Goal: Task Accomplishment & Management: Manage account settings

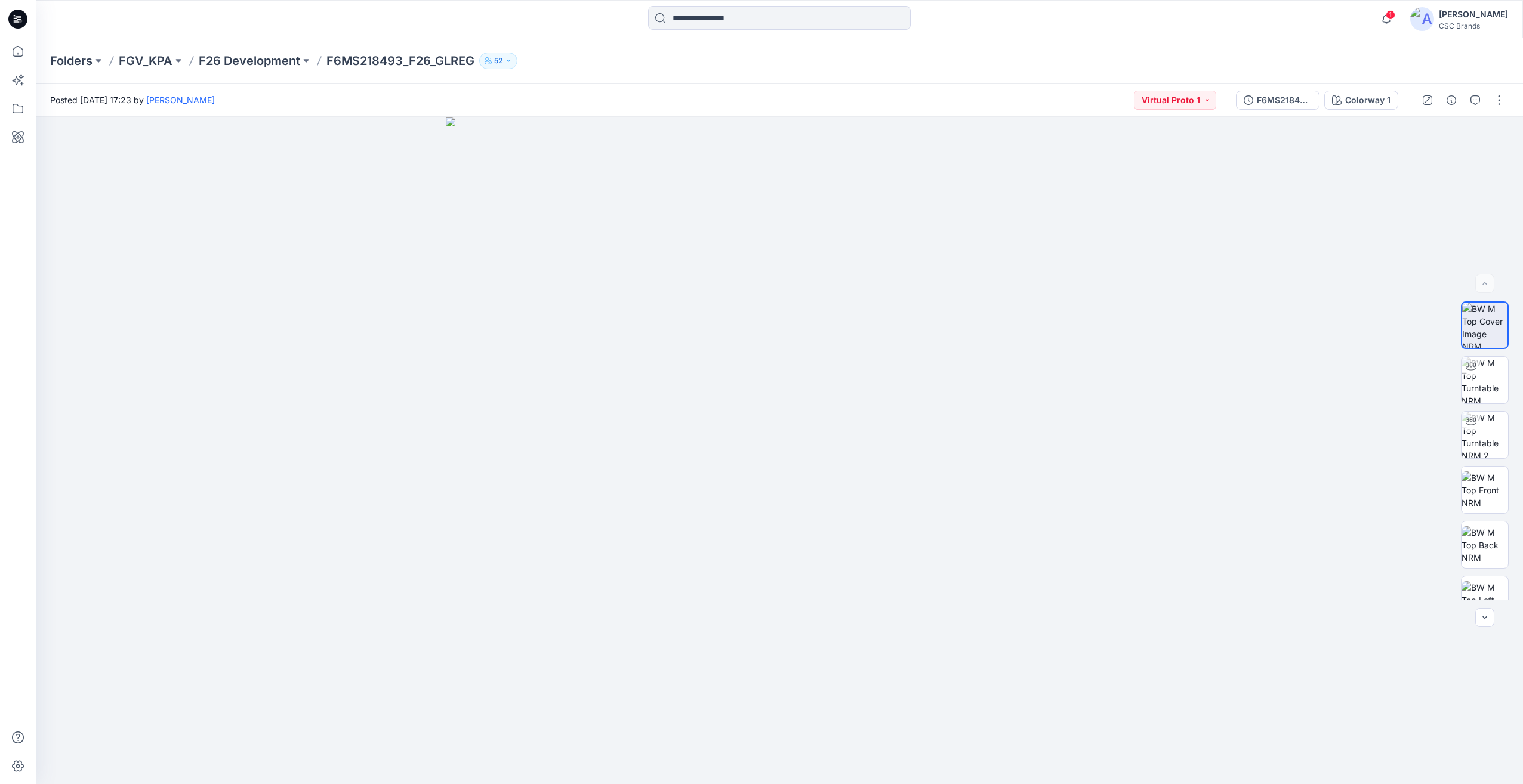
click at [15, 25] on icon at bounding box center [18, 19] width 19 height 19
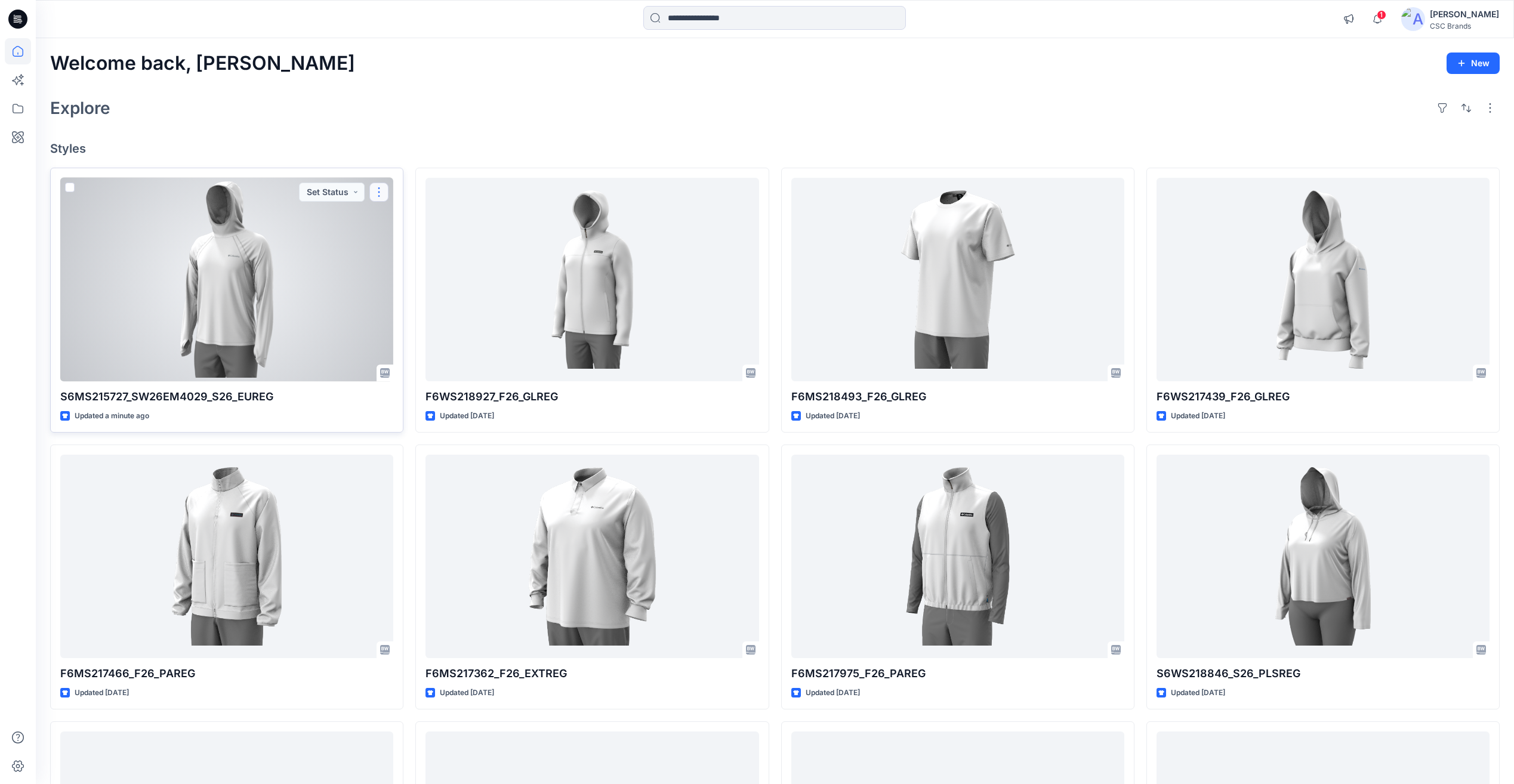
click at [379, 195] on button "button" at bounding box center [379, 192] width 19 height 19
click at [401, 221] on p "Edit" at bounding box center [401, 220] width 15 height 13
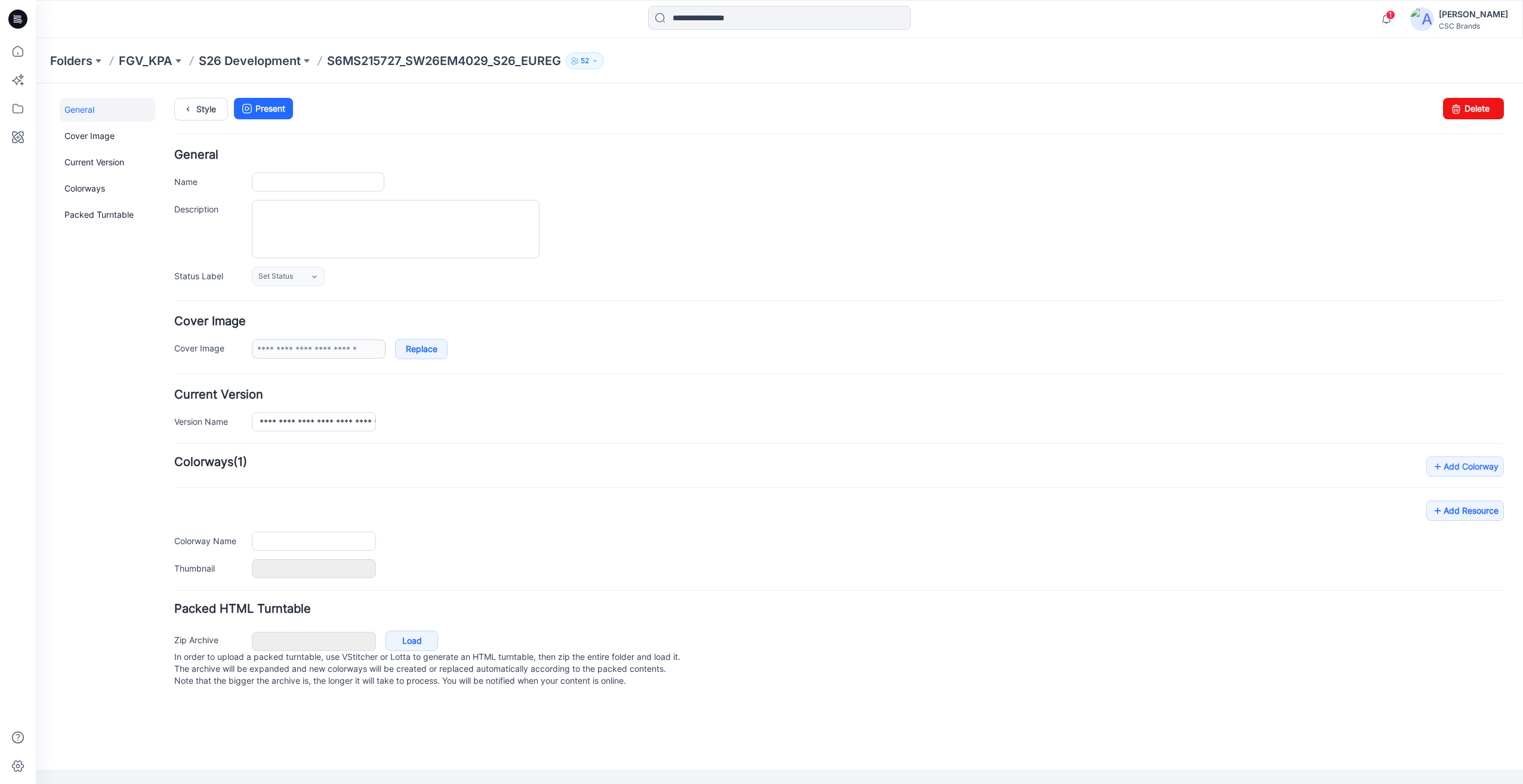
type input "**********"
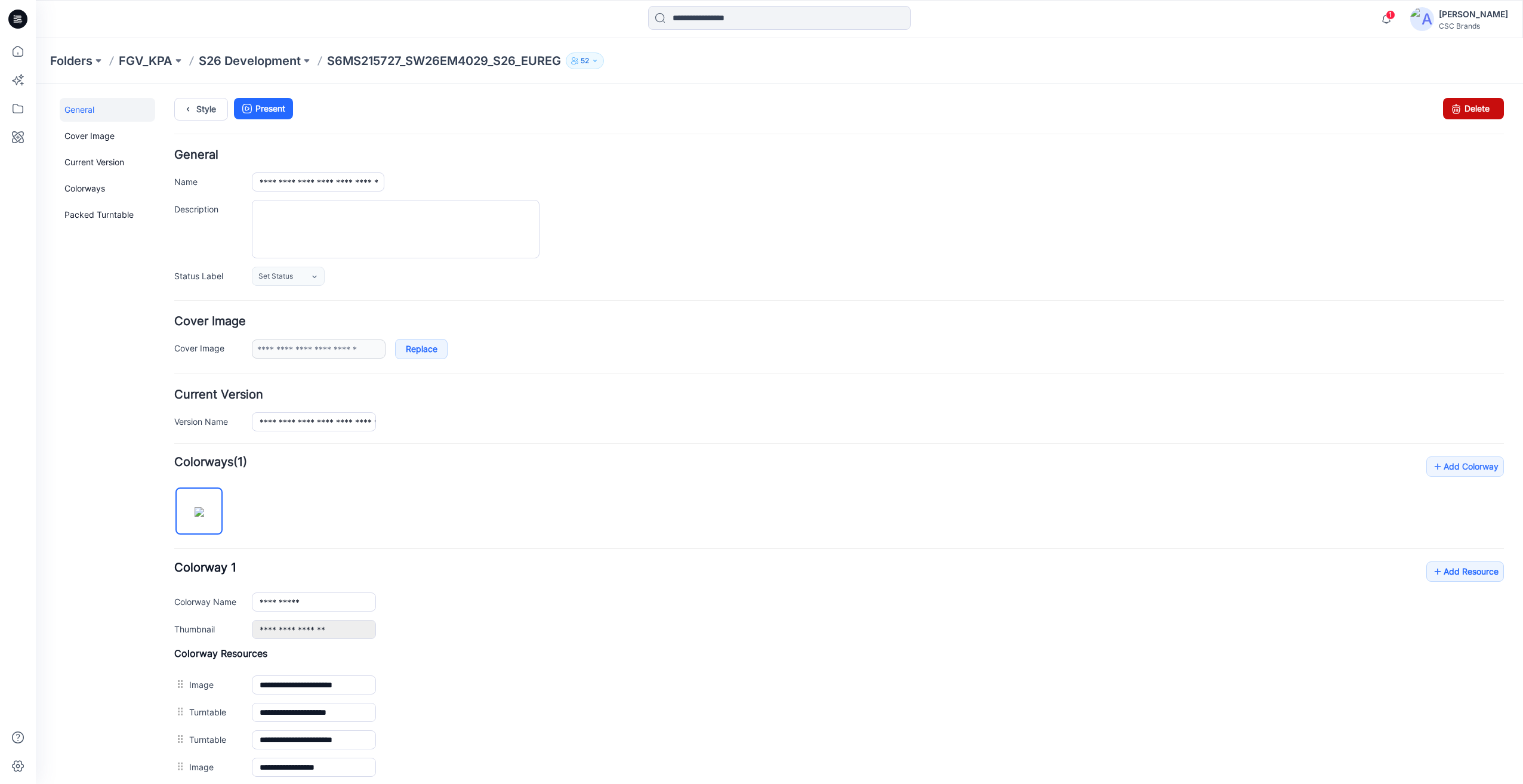
click at [1476, 108] on link "Delete" at bounding box center [1474, 108] width 61 height 21
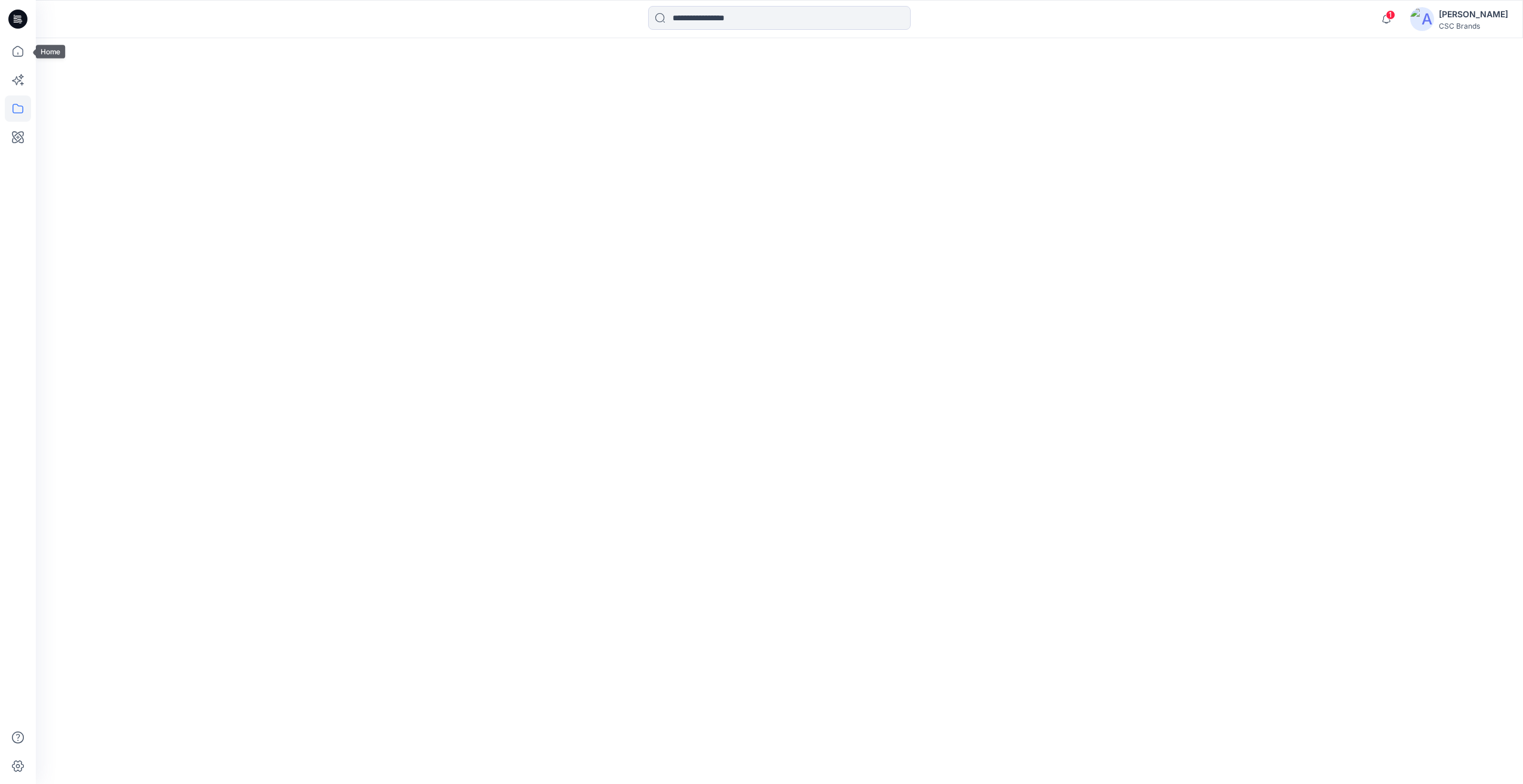
click at [15, 21] on icon at bounding box center [18, 19] width 19 height 19
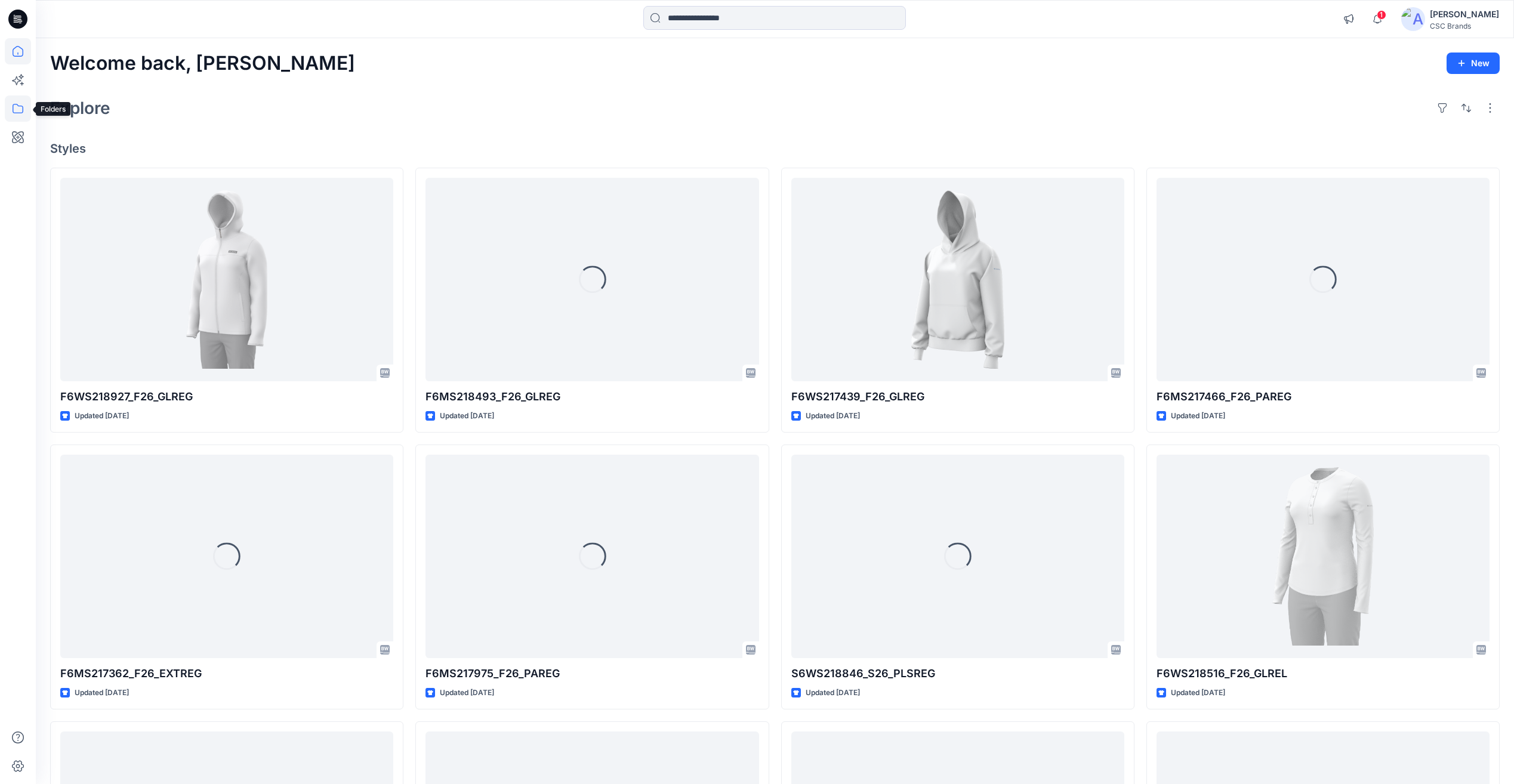
click at [21, 114] on icon at bounding box center [18, 108] width 27 height 27
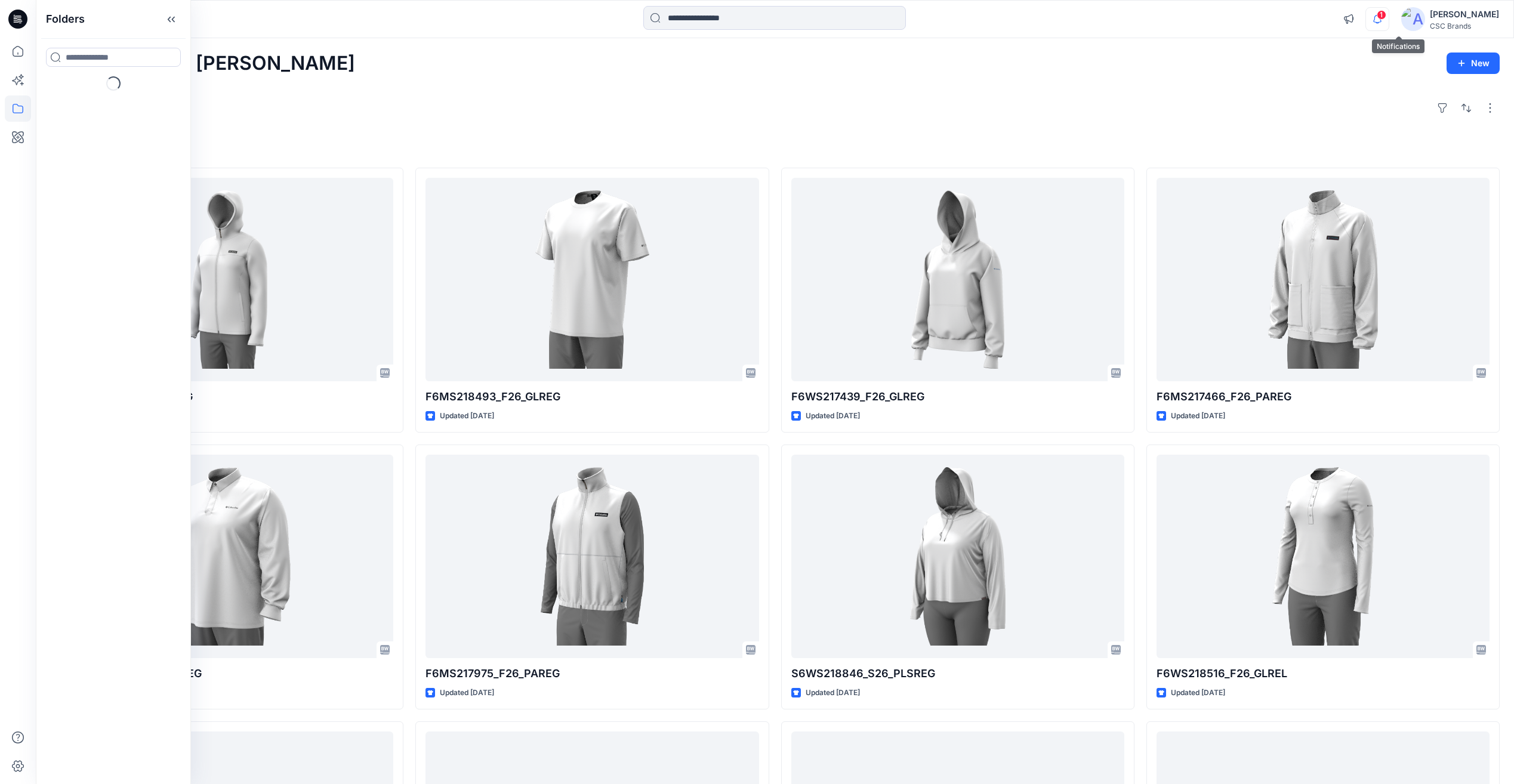
click at [1389, 20] on icon "button" at bounding box center [1377, 19] width 23 height 24
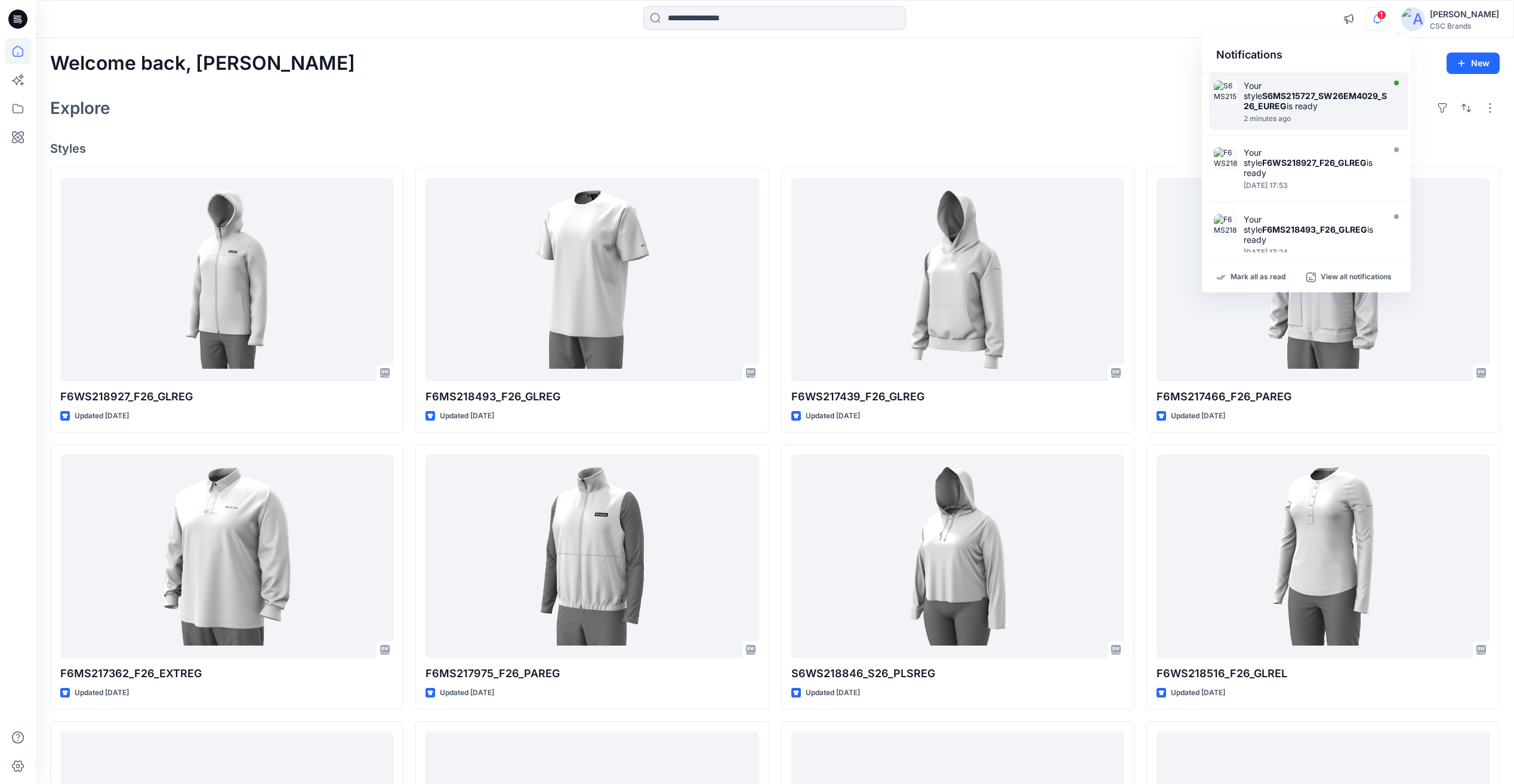
click at [1293, 83] on div "Your style S6MS215727_SW26EM4029_S26_EUREG is ready" at bounding box center [1318, 95] width 148 height 30
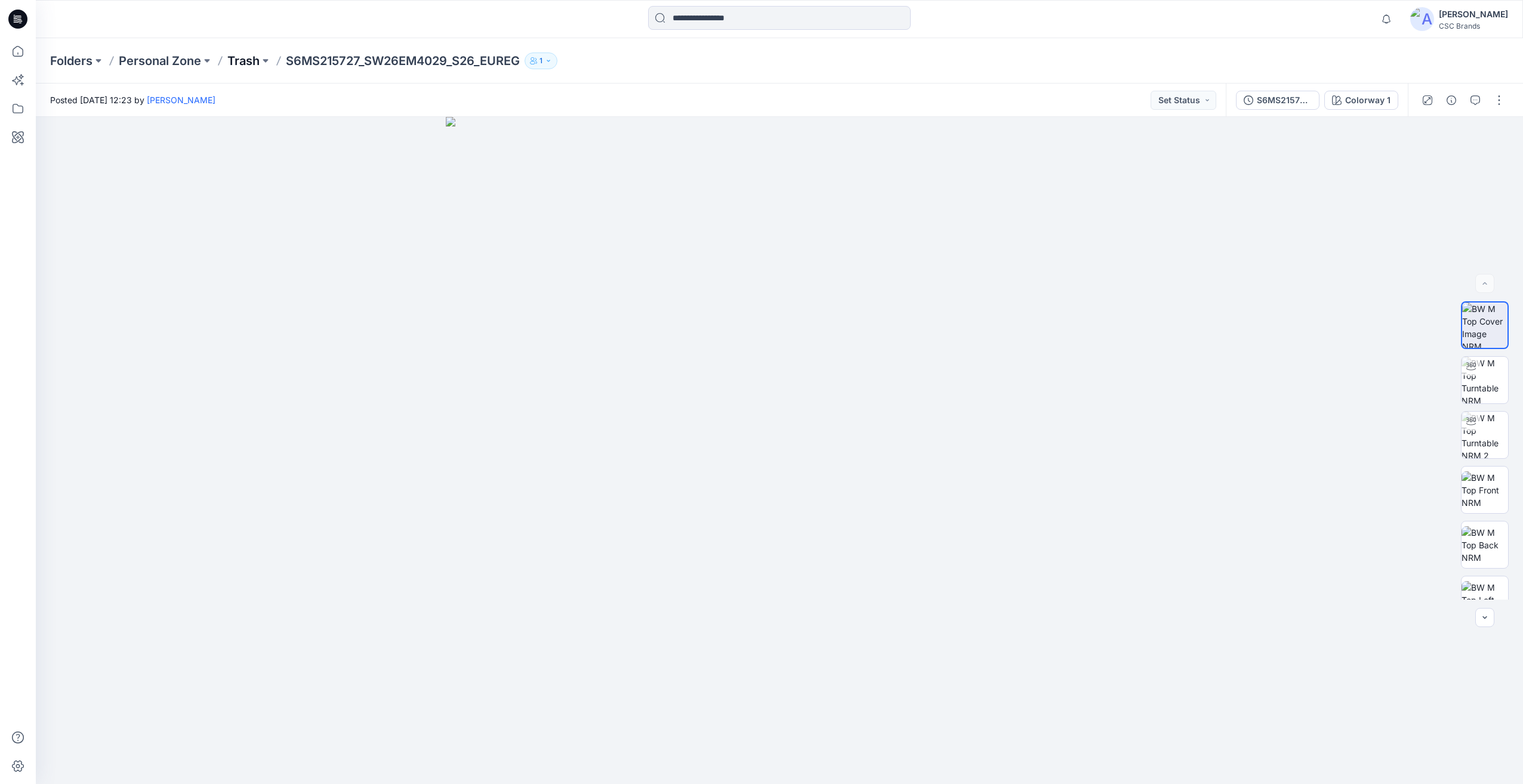
click at [245, 59] on p "Trash" at bounding box center [244, 60] width 32 height 17
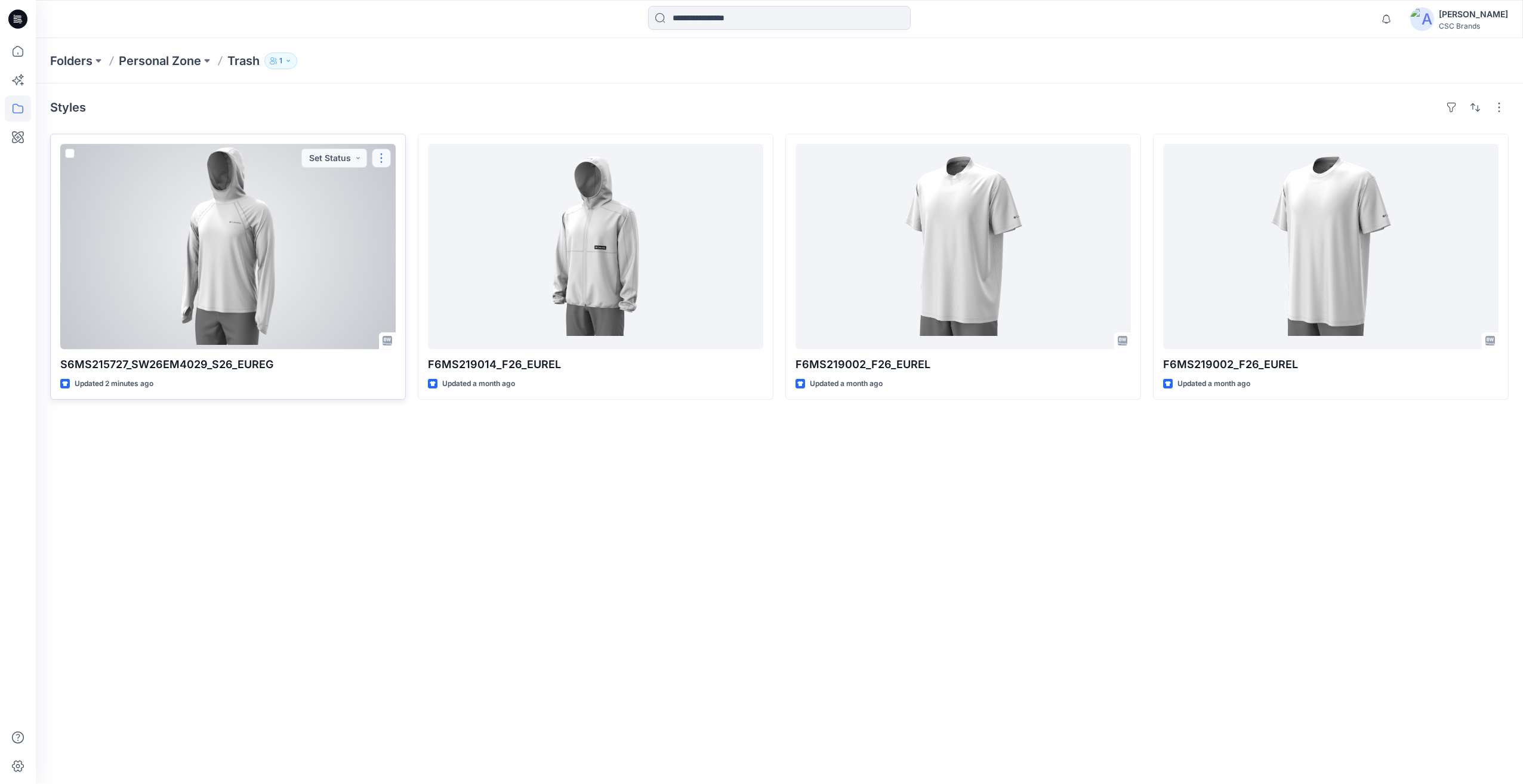
click at [384, 159] on button "button" at bounding box center [381, 158] width 19 height 19
click at [381, 158] on button "button" at bounding box center [381, 158] width 19 height 19
click at [396, 186] on p "Edit" at bounding box center [403, 185] width 15 height 13
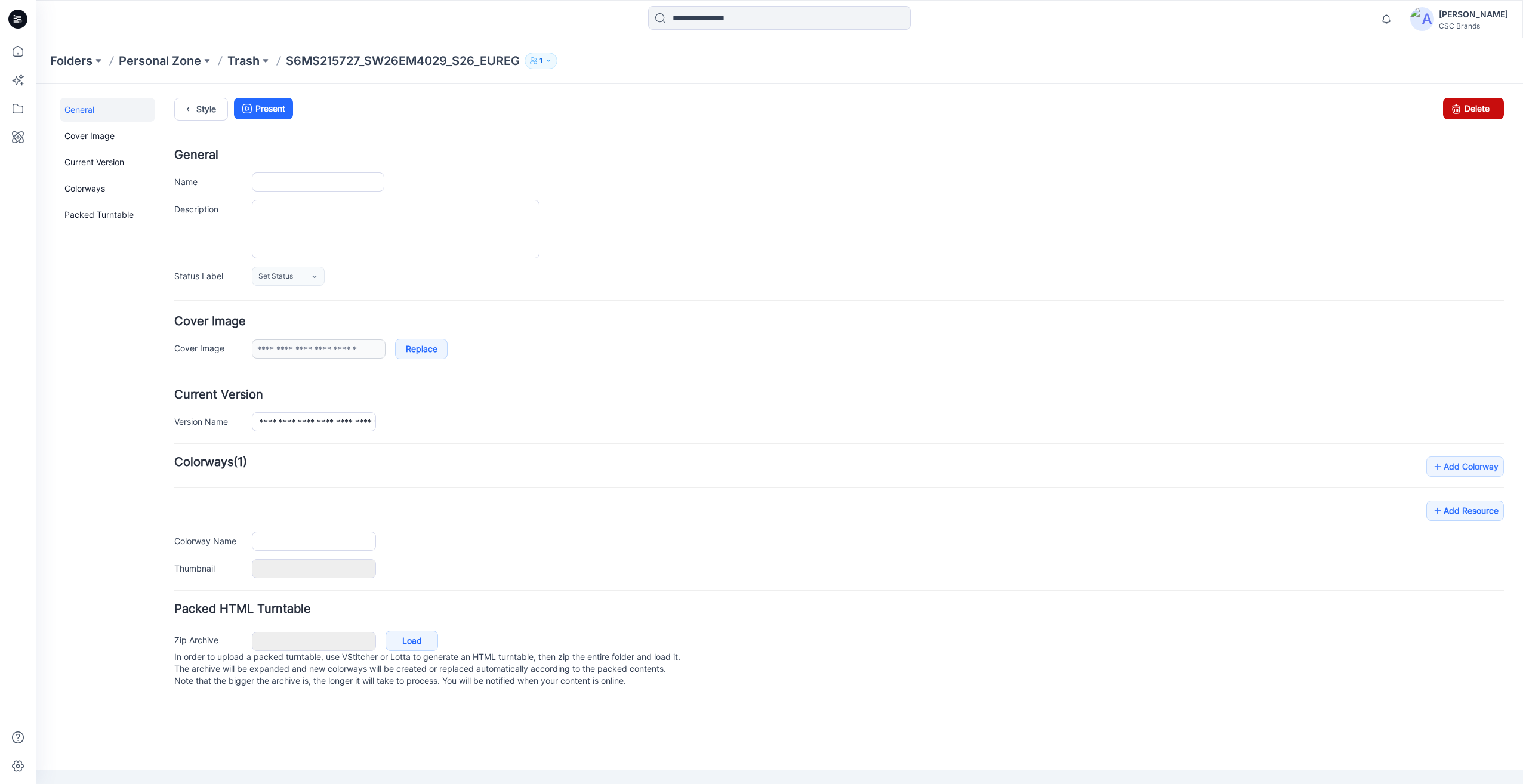
click at [1467, 110] on link "Delete" at bounding box center [1474, 108] width 61 height 21
type input "**********"
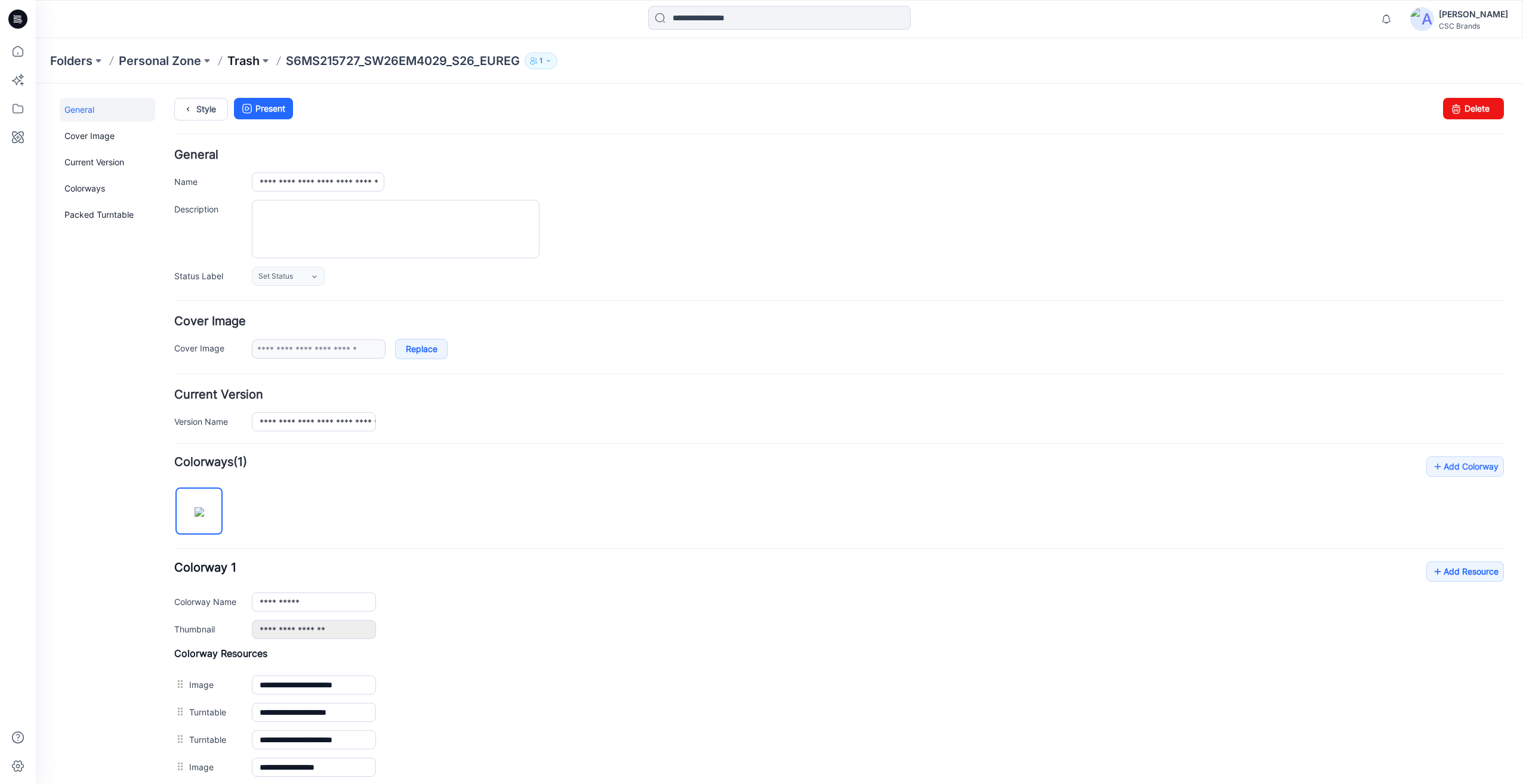
click at [252, 65] on p "Trash" at bounding box center [244, 60] width 32 height 17
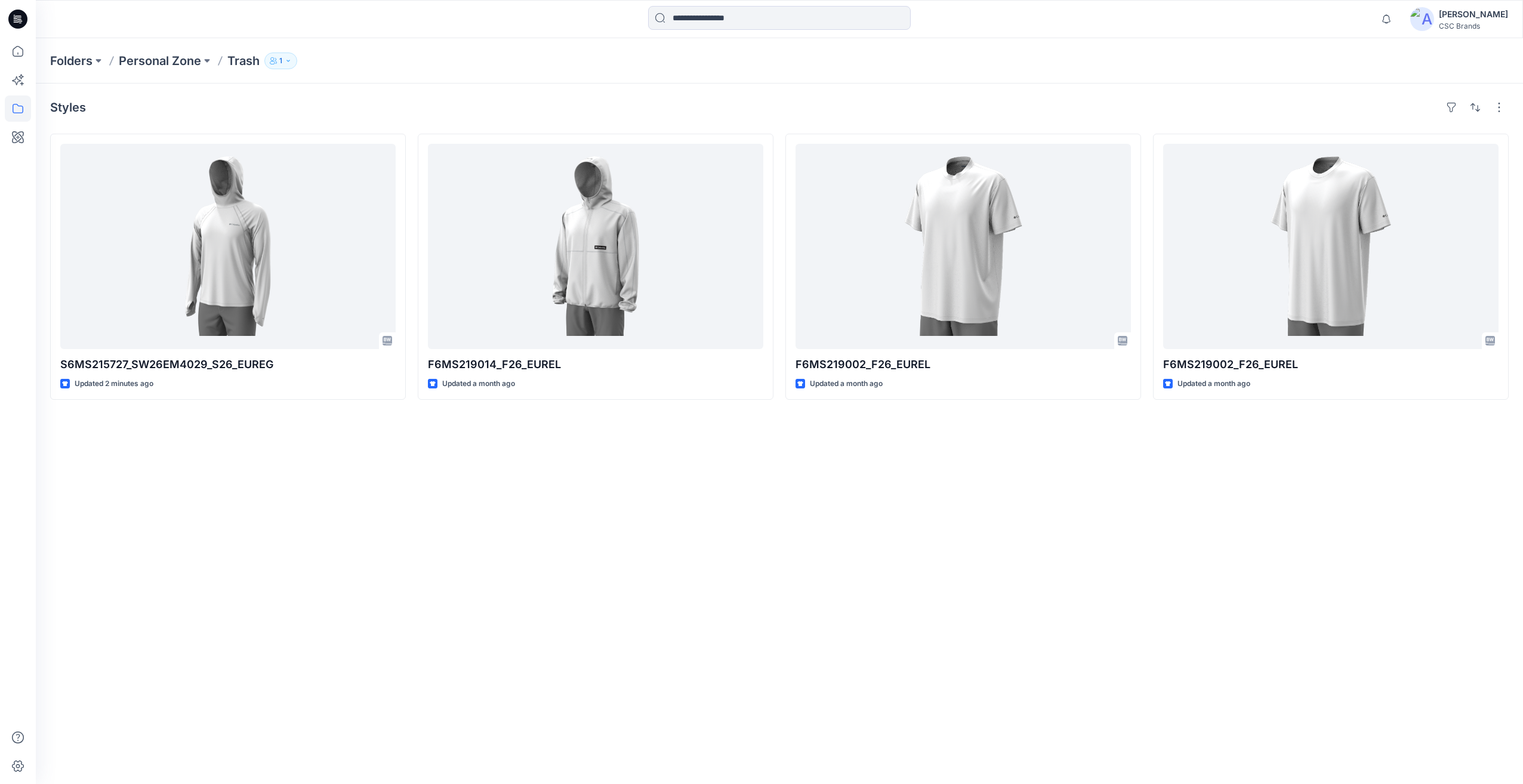
click at [241, 60] on p "Trash" at bounding box center [244, 60] width 32 height 17
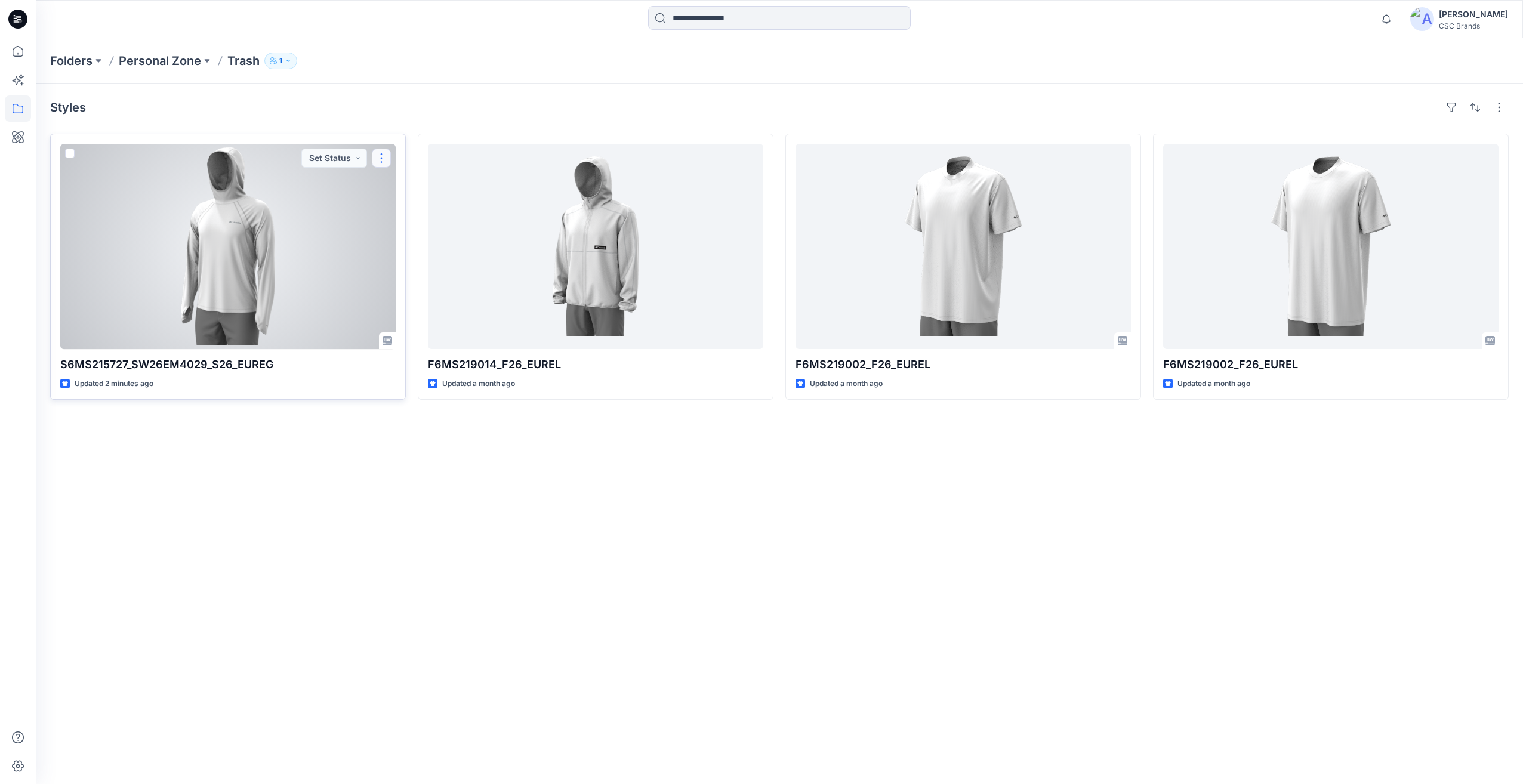
click at [377, 156] on button "button" at bounding box center [381, 158] width 19 height 19
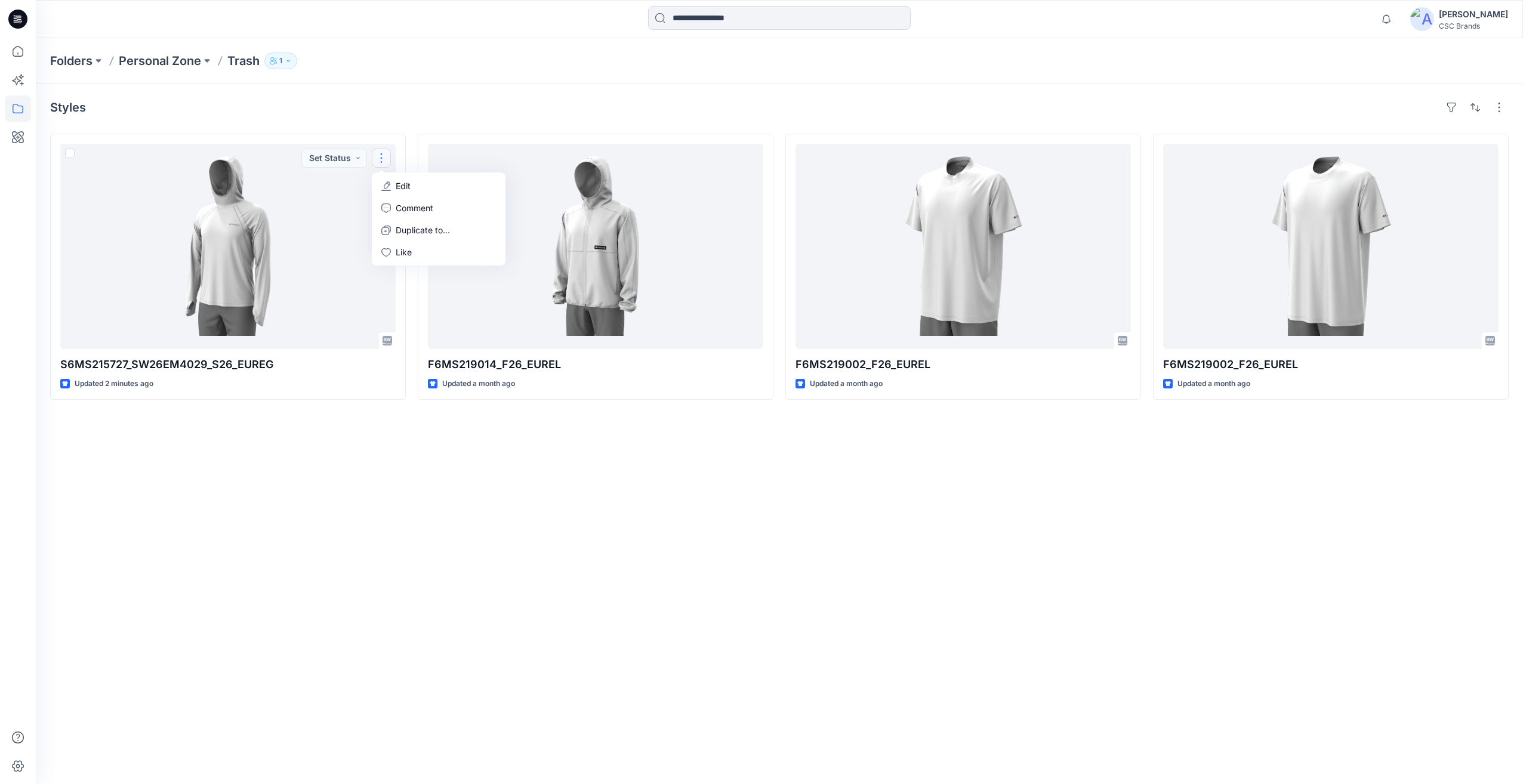
click at [375, 108] on div "Styles" at bounding box center [779, 108] width 1459 height 19
